Goal: Information Seeking & Learning: Find specific fact

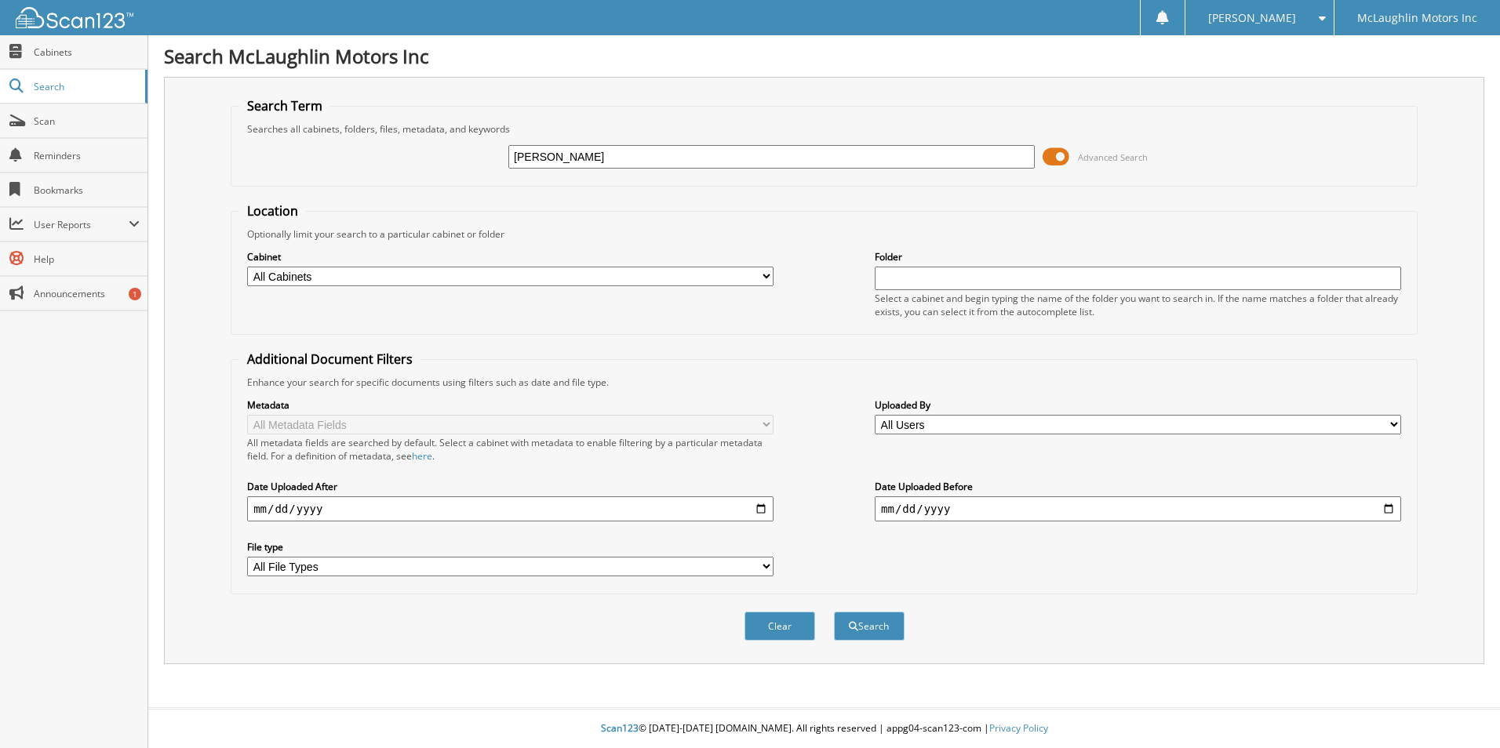
type input "[PERSON_NAME]"
click at [524, 289] on div "Cabinet All Cabinets ACCOUNTS PAYABLE ACCOUNTS RECEIVABLE AUDIO UNITS BODY SHOP…" at bounding box center [824, 284] width 1170 height 86
click at [524, 281] on select "All Cabinets ACCOUNTS PAYABLE ACCOUNTS RECEIVABLE AUDIO UNITS BODY SHOP CAR DEA…" at bounding box center [510, 277] width 526 height 20
select select "11565"
click at [247, 267] on select "All Cabinets ACCOUNTS PAYABLE ACCOUNTS RECEIVABLE AUDIO UNITS BODY SHOP CAR DEA…" at bounding box center [510, 277] width 526 height 20
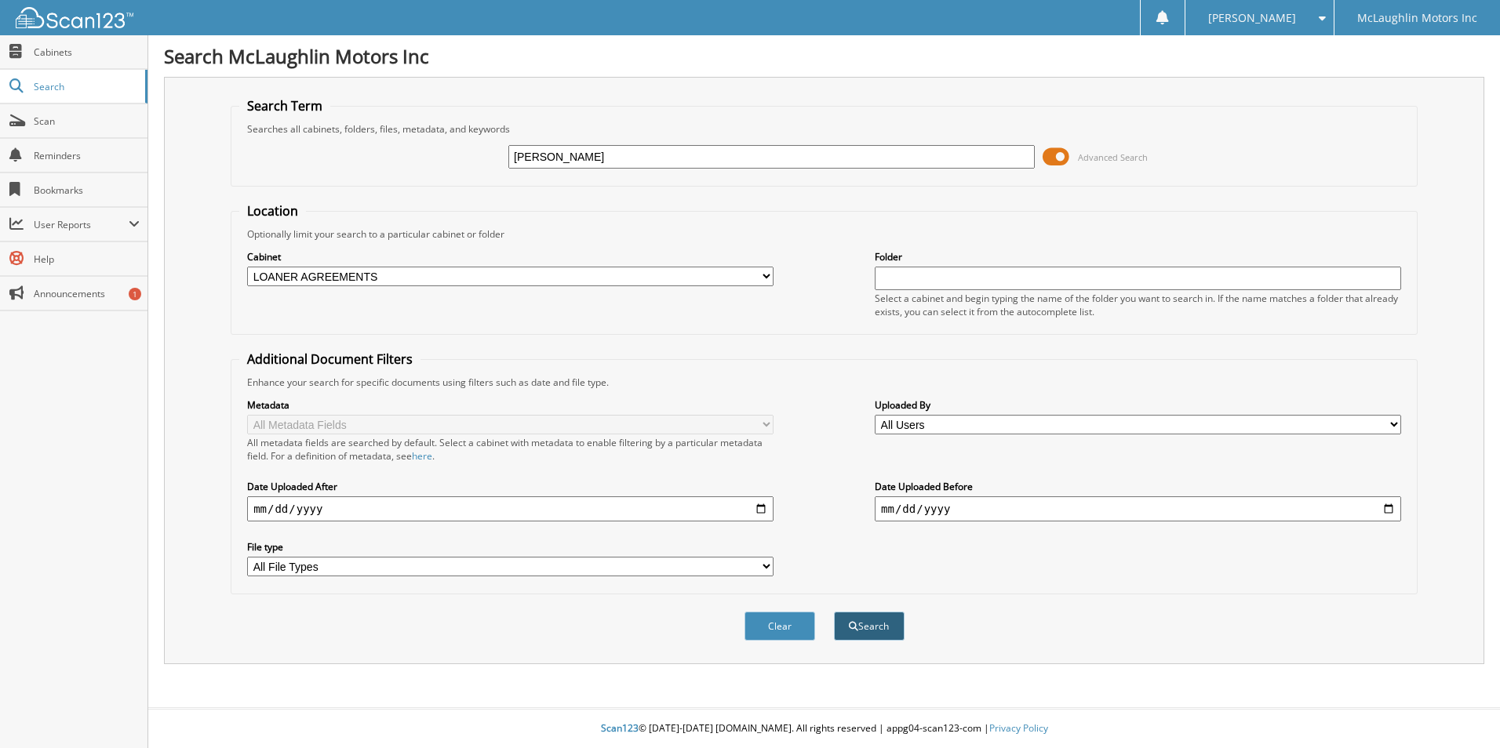
click at [861, 633] on button "Search" at bounding box center [869, 626] width 71 height 29
